Goal: Task Accomplishment & Management: Manage account settings

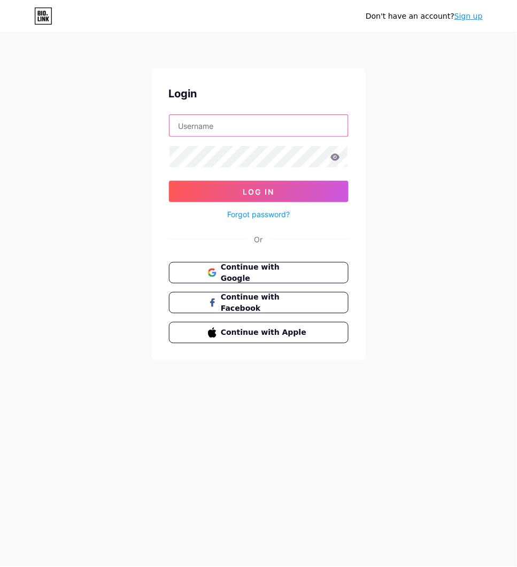
click at [234, 117] on input "text" at bounding box center [259, 125] width 179 height 21
type input "bandungtotoz"
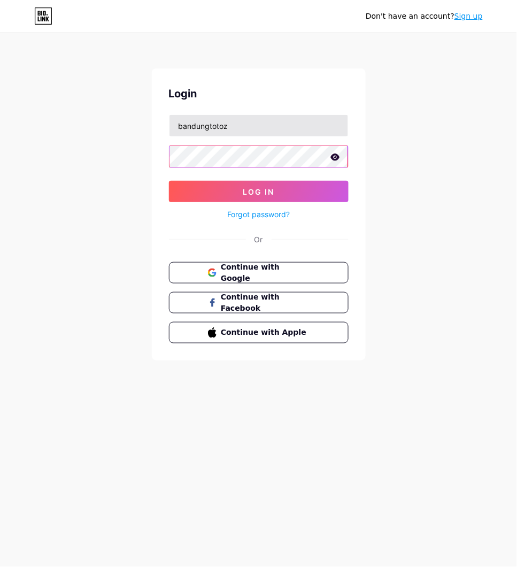
click at [169, 181] on button "Log In" at bounding box center [259, 191] width 180 height 21
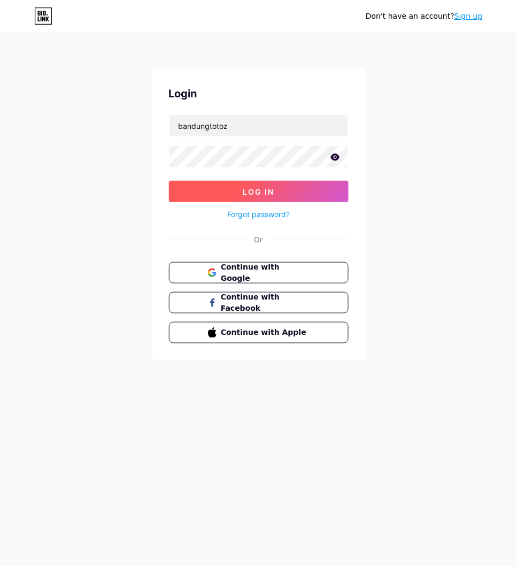
click at [255, 191] on span "Log In" at bounding box center [259, 191] width 32 height 9
click at [261, 189] on span "Log In" at bounding box center [259, 191] width 32 height 9
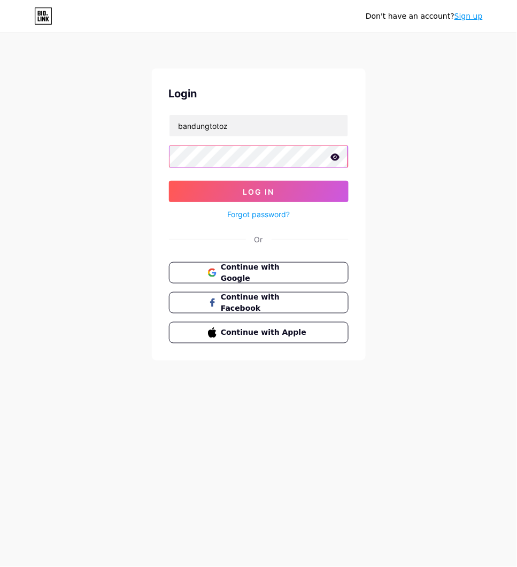
click at [84, 158] on div "Don't have an account? Sign up Login bandungtotoz Log In Forgot password? Or Co…" at bounding box center [258, 197] width 517 height 395
click at [169, 181] on button "Log In" at bounding box center [259, 191] width 180 height 21
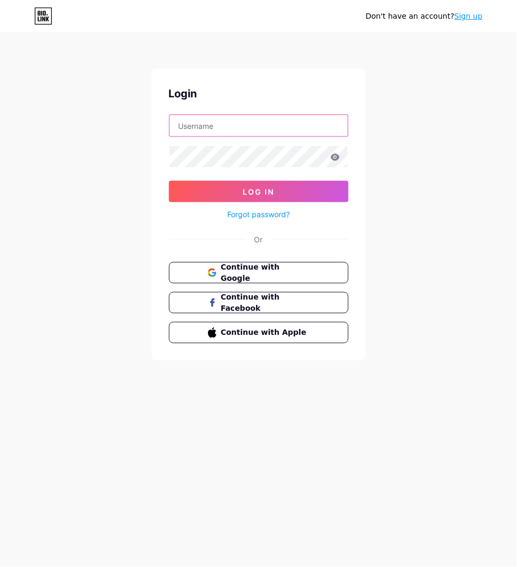
click at [229, 133] on input "text" at bounding box center [259, 125] width 179 height 21
type input "bandungtotoz"
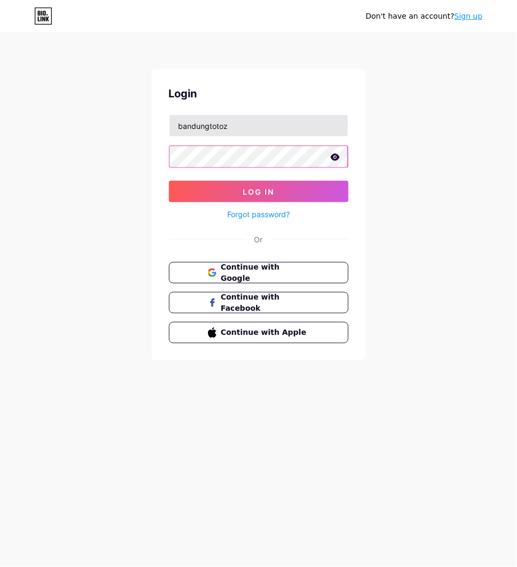
click at [169, 181] on button "Log In" at bounding box center [259, 191] width 180 height 21
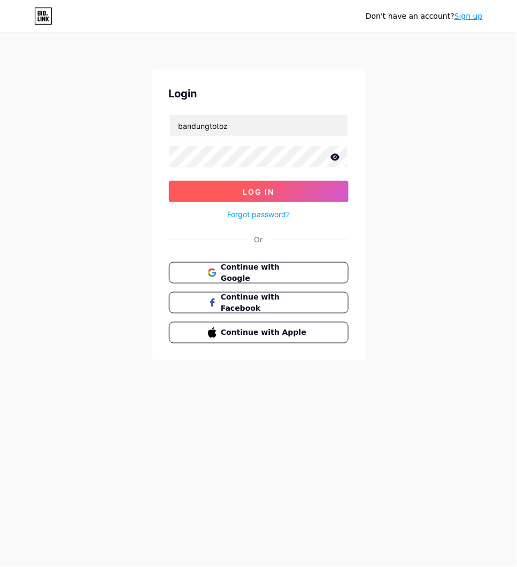
click at [264, 189] on span "Log In" at bounding box center [259, 191] width 32 height 9
click at [400, 229] on div "Don't have an account? Sign up Login bandungtotoz Log In Forgot password? Or Co…" at bounding box center [258, 197] width 517 height 395
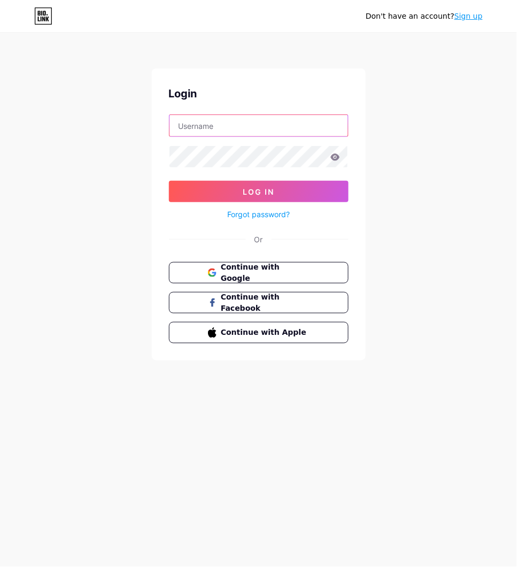
click at [217, 124] on input "text" at bounding box center [259, 125] width 179 height 21
type input "bandungtotoz"
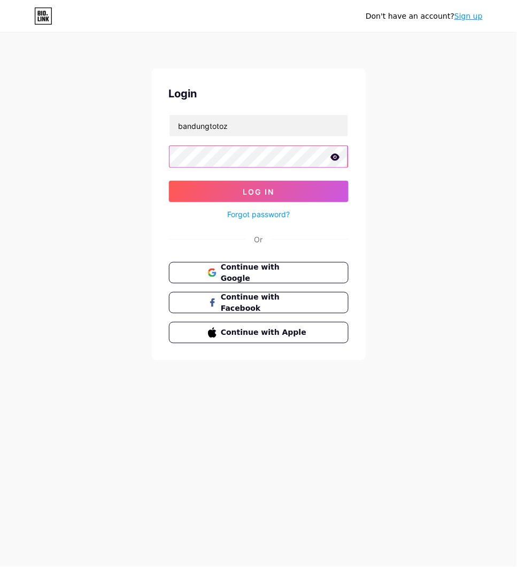
click at [169, 181] on button "Log In" at bounding box center [259, 191] width 180 height 21
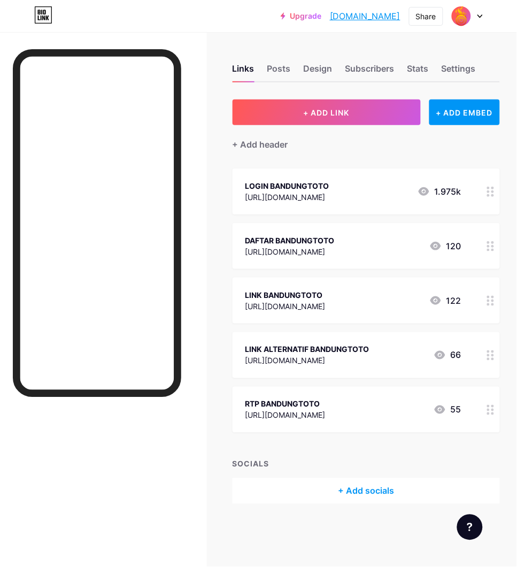
click at [397, 71] on div "Links Posts Design Subscribers Stats Settings" at bounding box center [366, 63] width 267 height 37
click at [419, 68] on div "Stats" at bounding box center [417, 71] width 21 height 19
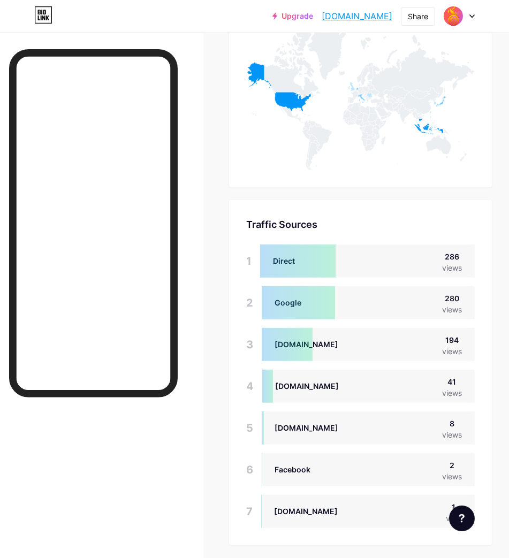
scroll to position [713, 0]
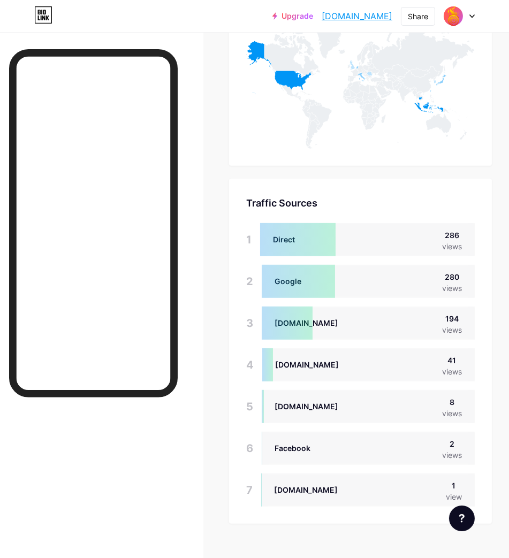
drag, startPoint x: 508, startPoint y: 143, endPoint x: 244, endPoint y: 1, distance: 299.8
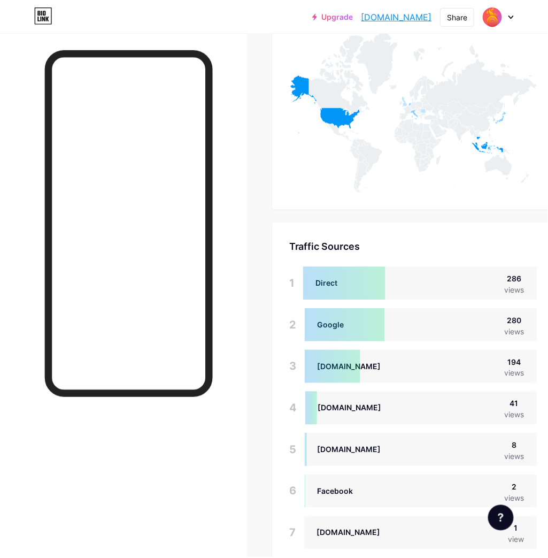
scroll to position [534193, 534202]
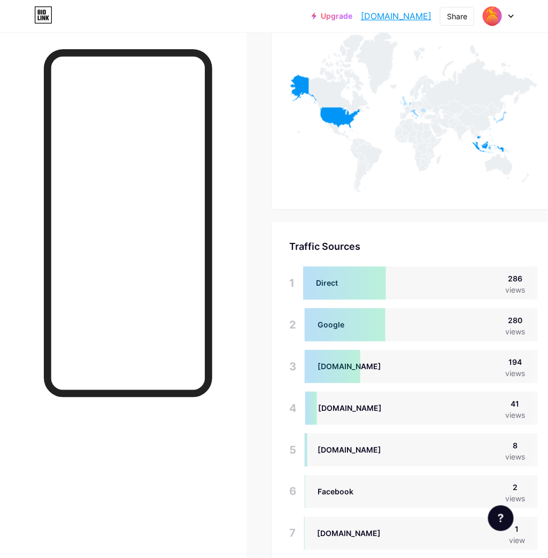
click at [517, 52] on icon at bounding box center [413, 112] width 249 height 160
